Goal: Task Accomplishment & Management: Complete application form

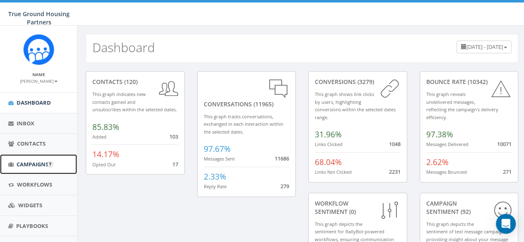
click at [24, 162] on span "Campaigns" at bounding box center [33, 164] width 32 height 7
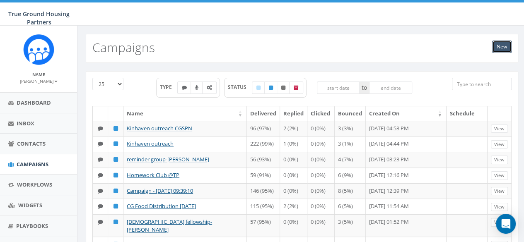
click at [496, 46] on link "New" at bounding box center [501, 47] width 19 height 12
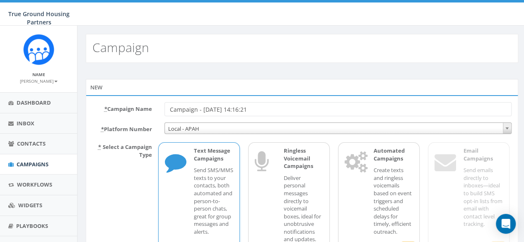
click at [252, 110] on input "Campaign - 09/25/2025, 14:16:21" at bounding box center [337, 109] width 347 height 14
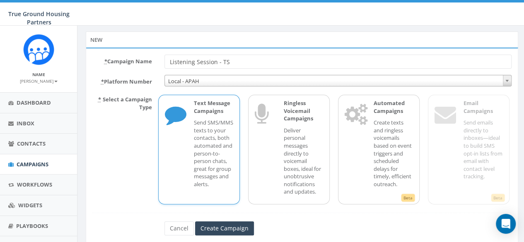
scroll to position [71, 0]
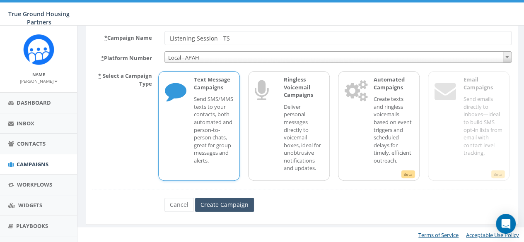
type input "Listening Session - TS"
click at [220, 206] on input "Create Campaign" at bounding box center [224, 205] width 59 height 14
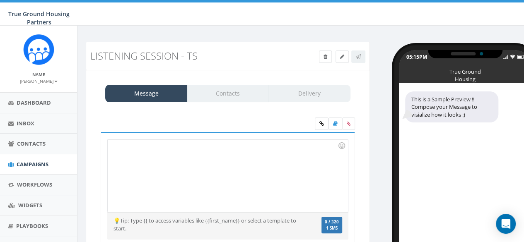
click at [158, 152] on div at bounding box center [228, 176] width 240 height 72
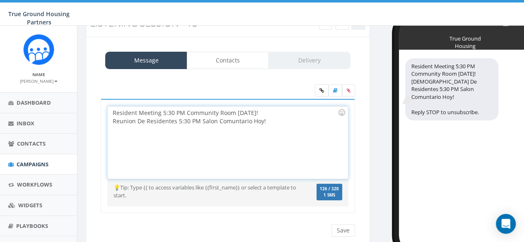
scroll to position [60, 0]
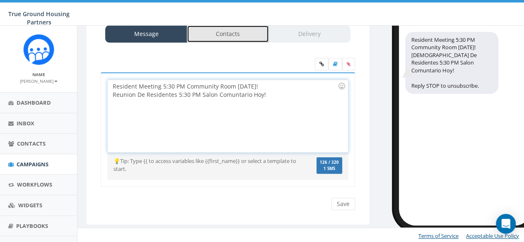
click at [219, 30] on link "Contacts" at bounding box center [228, 33] width 82 height 17
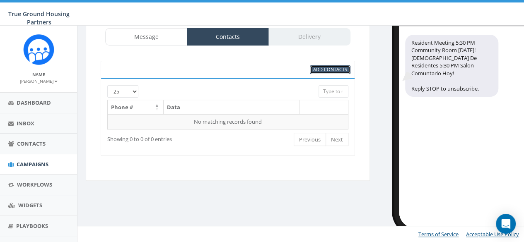
click at [323, 66] on span "Add Contacts" at bounding box center [330, 69] width 34 height 6
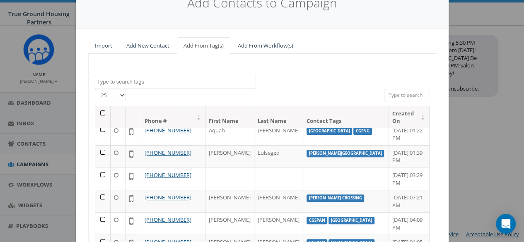
scroll to position [41, 0]
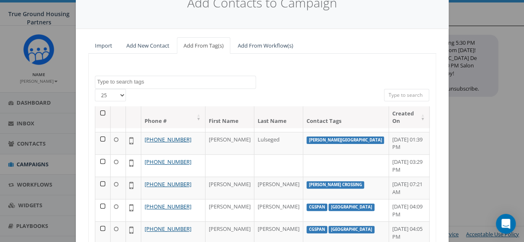
click at [140, 81] on textarea "Search" at bounding box center [176, 81] width 158 height 7
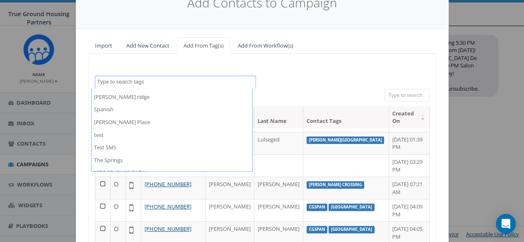
scroll to position [580, 0]
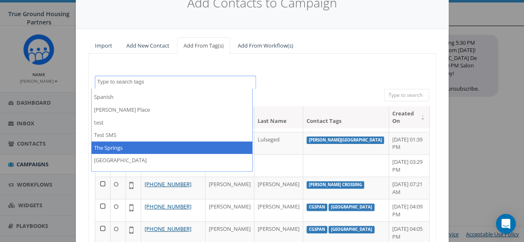
select select "The Springs"
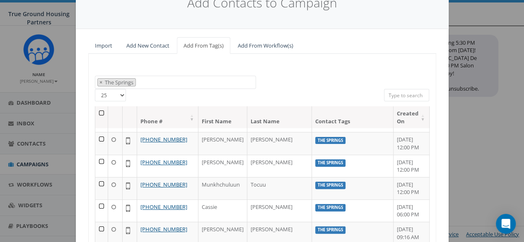
scroll to position [0, 0]
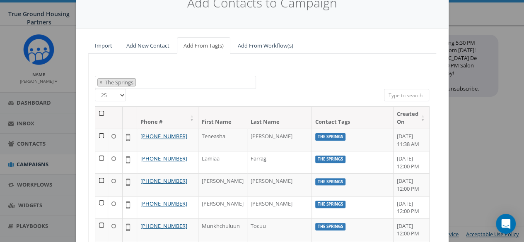
click at [278, 77] on div "2024/10/01 2024/11/22 2025/04/16 Arlington Mill Arlington Mill residences Arna …" at bounding box center [262, 83] width 347 height 14
click at [95, 111] on th at bounding box center [101, 118] width 13 height 22
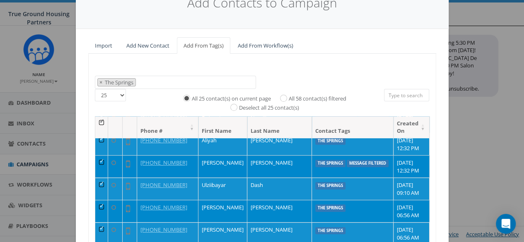
scroll to position [429, 0]
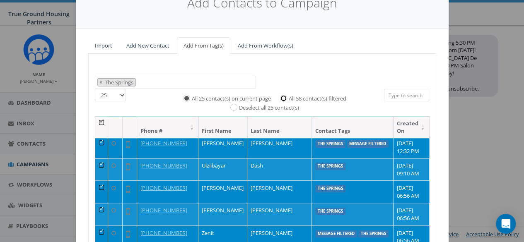
click at [284, 97] on input "All 58 contact(s) filtered" at bounding box center [285, 97] width 5 height 5
radio input "true"
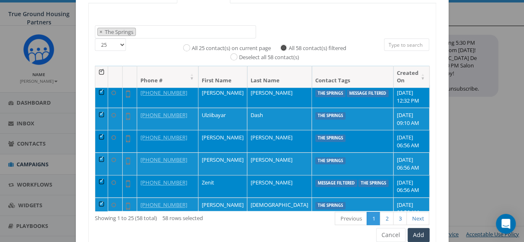
scroll to position [128, 0]
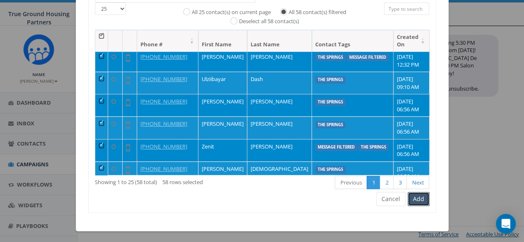
click at [414, 195] on button "Add" at bounding box center [419, 199] width 22 height 14
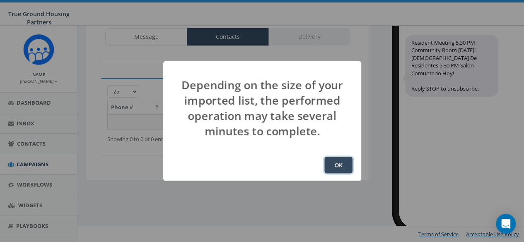
click at [339, 167] on button "OK" at bounding box center [338, 165] width 28 height 17
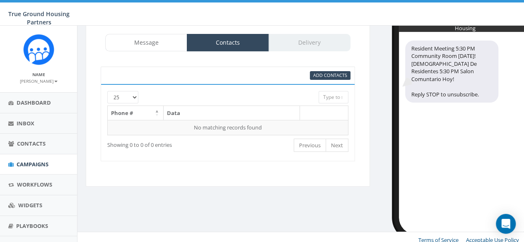
click at [303, 48] on div "Message Contacts Delivery" at bounding box center [227, 42] width 245 height 17
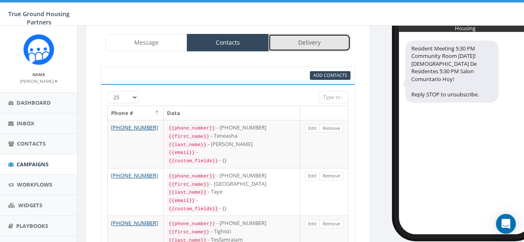
click at [301, 44] on link "Delivery" at bounding box center [309, 42] width 82 height 17
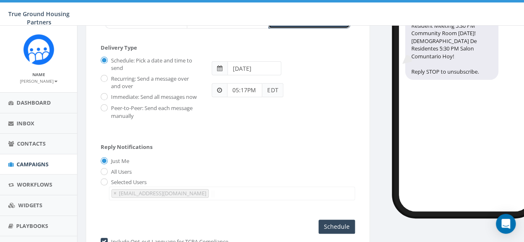
scroll to position [75, 0]
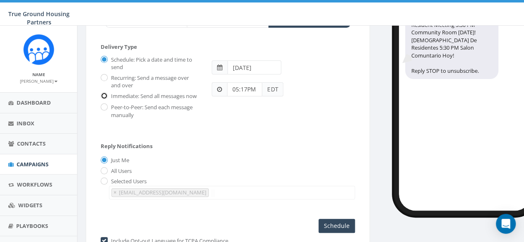
click at [105, 97] on input "Immediate: Send all messages now" at bounding box center [103, 96] width 5 height 5
radio input "true"
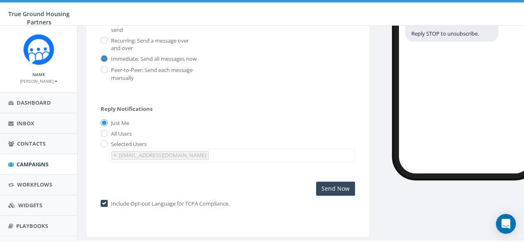
scroll to position [125, 0]
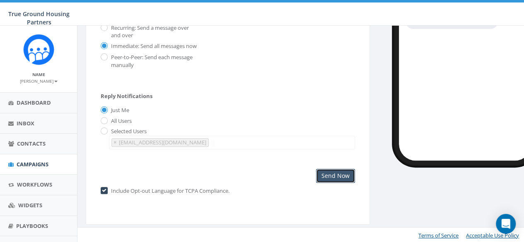
click at [348, 173] on input "Send Now" at bounding box center [335, 176] width 39 height 14
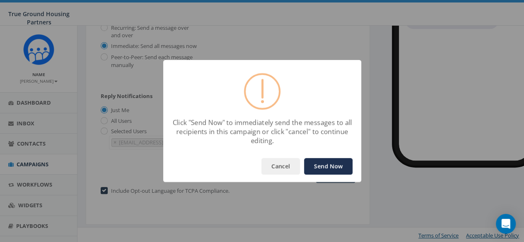
click at [348, 173] on button "Send Now" at bounding box center [328, 166] width 48 height 17
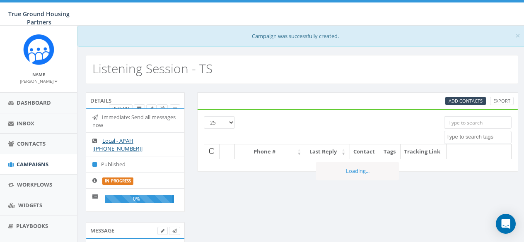
select select
